Goal: Task Accomplishment & Management: Use online tool/utility

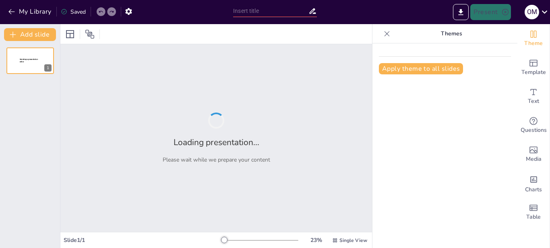
type input "Tejidos Esenciales: El Equipo de Trabajo de Nuestro Cuerpo"
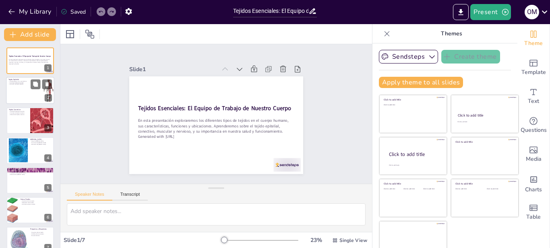
click at [19, 89] on div at bounding box center [30, 90] width 48 height 27
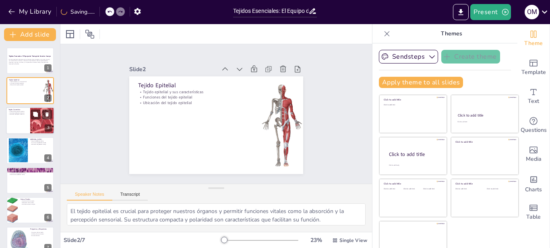
click at [32, 121] on div at bounding box center [42, 120] width 27 height 27
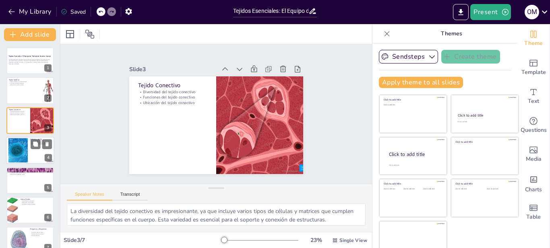
click at [26, 141] on div at bounding box center [17, 151] width 43 height 25
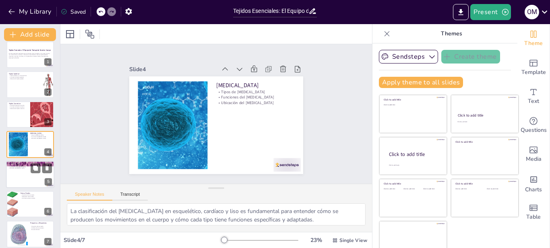
click at [21, 170] on div at bounding box center [30, 174] width 48 height 27
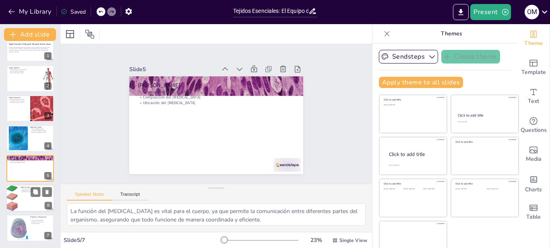
click at [17, 199] on div at bounding box center [11, 198] width 27 height 27
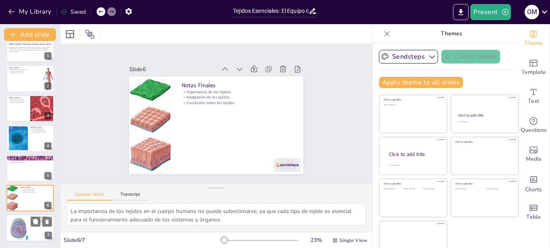
click at [21, 221] on div at bounding box center [18, 228] width 25 height 25
type textarea "Es natural tener preguntas después de aprender sobre un tema tan complejo como …"
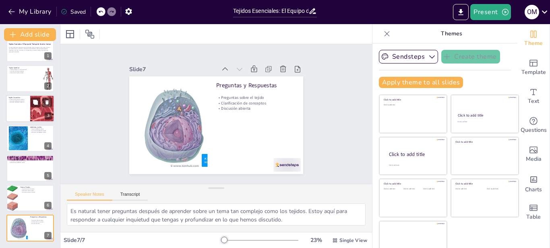
scroll to position [0, 0]
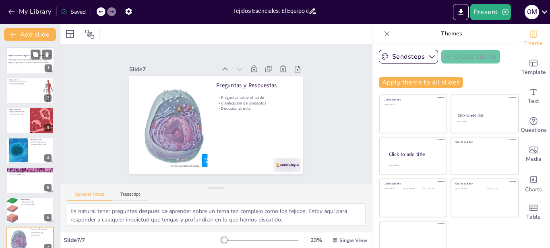
click at [26, 65] on div "En esta presentación exploraremos los diferentes tipos de tejidos en el cuerpo …" at bounding box center [29, 63] width 43 height 8
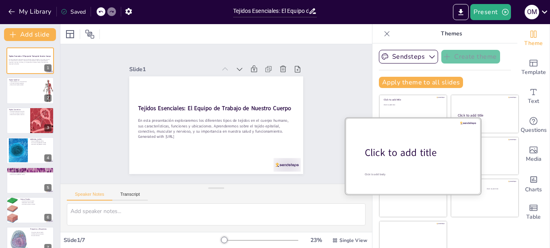
click at [404, 162] on div at bounding box center [412, 156] width 135 height 76
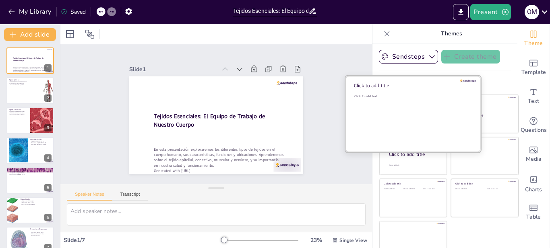
click at [394, 111] on div "Click to add text" at bounding box center [411, 119] width 115 height 50
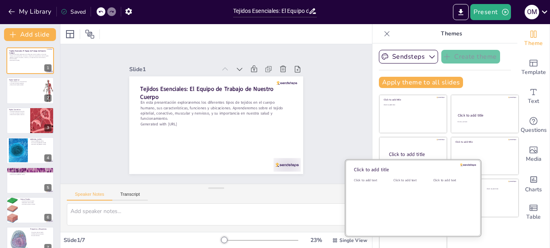
click at [393, 206] on div "Click to add text" at bounding box center [411, 203] width 36 height 50
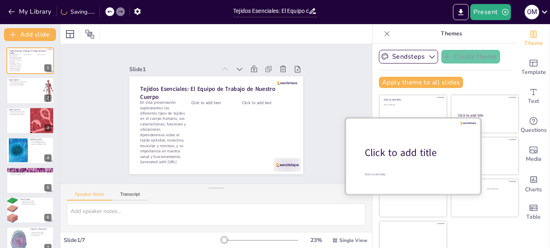
click at [411, 143] on div at bounding box center [412, 156] width 135 height 76
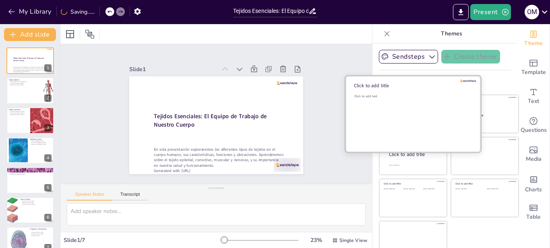
click at [418, 104] on div "Click to add text" at bounding box center [411, 119] width 115 height 50
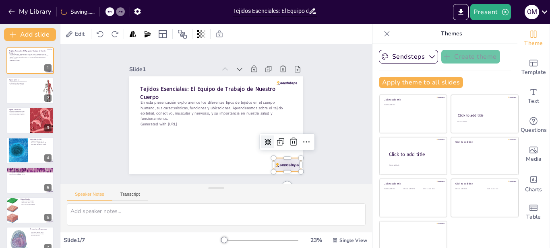
click at [275, 169] on div at bounding box center [275, 178] width 29 height 19
click at [236, 190] on icon at bounding box center [230, 195] width 10 height 10
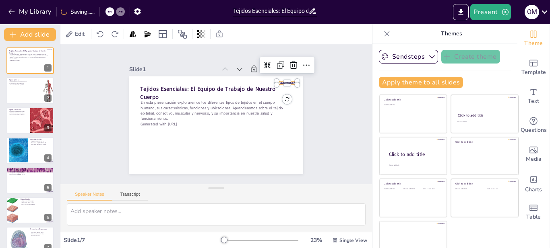
click at [275, 144] on div at bounding box center [282, 153] width 15 height 19
click at [296, 77] on icon at bounding box center [301, 82] width 11 height 11
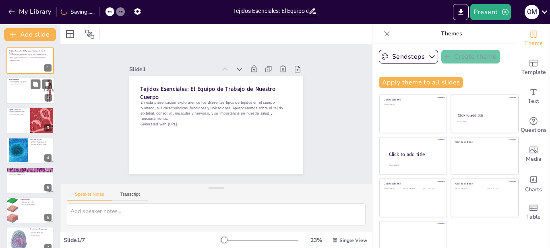
click at [19, 89] on div at bounding box center [30, 90] width 48 height 27
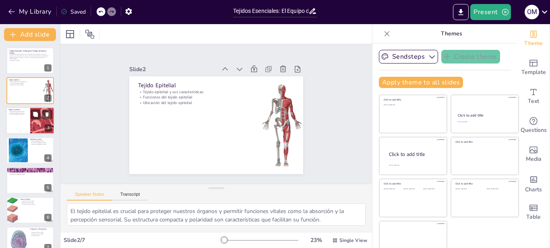
click at [32, 121] on div at bounding box center [42, 120] width 27 height 27
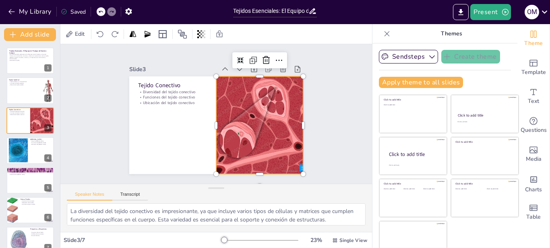
click at [292, 167] on div at bounding box center [228, 158] width 134 height 134
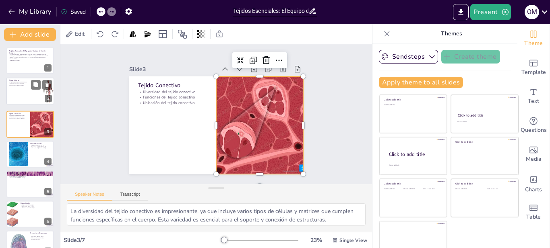
click at [27, 92] on div at bounding box center [30, 91] width 48 height 27
type textarea "El tejido epitelial es crucial para proteger nuestros órganos y permitir funcio…"
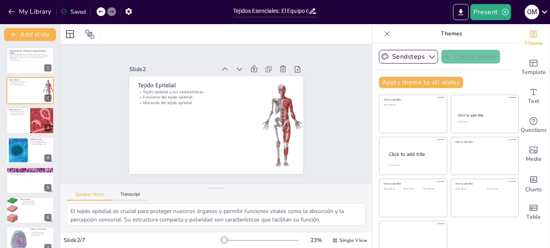
click at [28, 76] on div "Tejidos Esenciales: El Equipo de Trabajo de Nuestro Cuerpo En esta presentación…" at bounding box center [30, 151] width 60 height 207
click at [25, 63] on div at bounding box center [30, 60] width 48 height 27
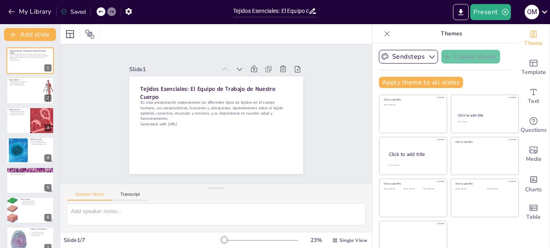
click at [472, 33] on p "Themes" at bounding box center [451, 33] width 116 height 19
click at [479, 9] on button "Present" at bounding box center [490, 12] width 40 height 16
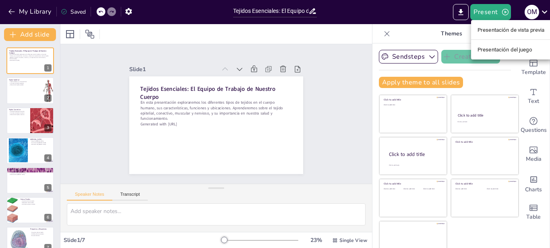
click at [494, 49] on font "Presentación del juego" at bounding box center [505, 50] width 55 height 6
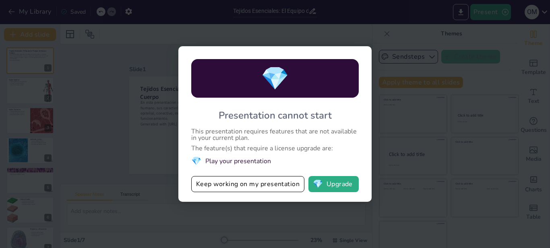
click at [434, 60] on div "💎 Presentation cannot start This presentation requires features that are not av…" at bounding box center [275, 124] width 550 height 248
